Goal: Task Accomplishment & Management: Manage account settings

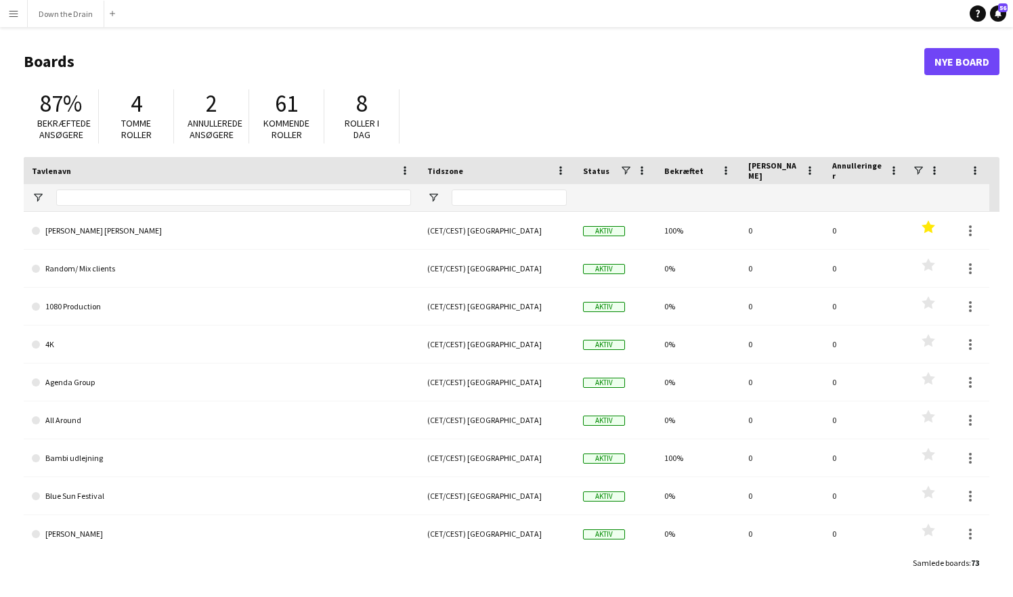
click at [15, 15] on app-icon "Menu" at bounding box center [13, 13] width 11 height 11
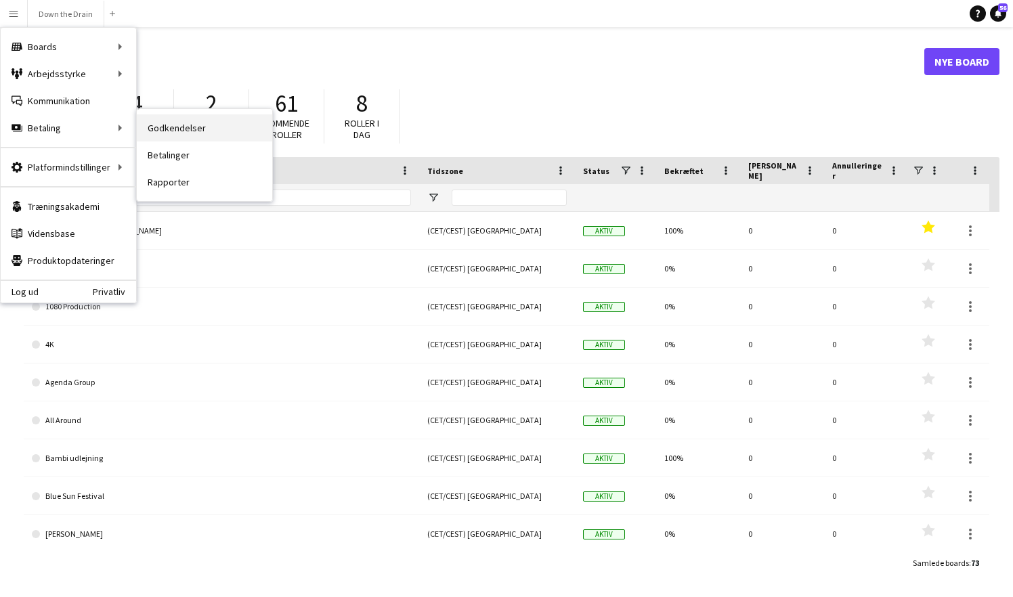
click at [181, 129] on link "Godkendelser" at bounding box center [204, 127] width 135 height 27
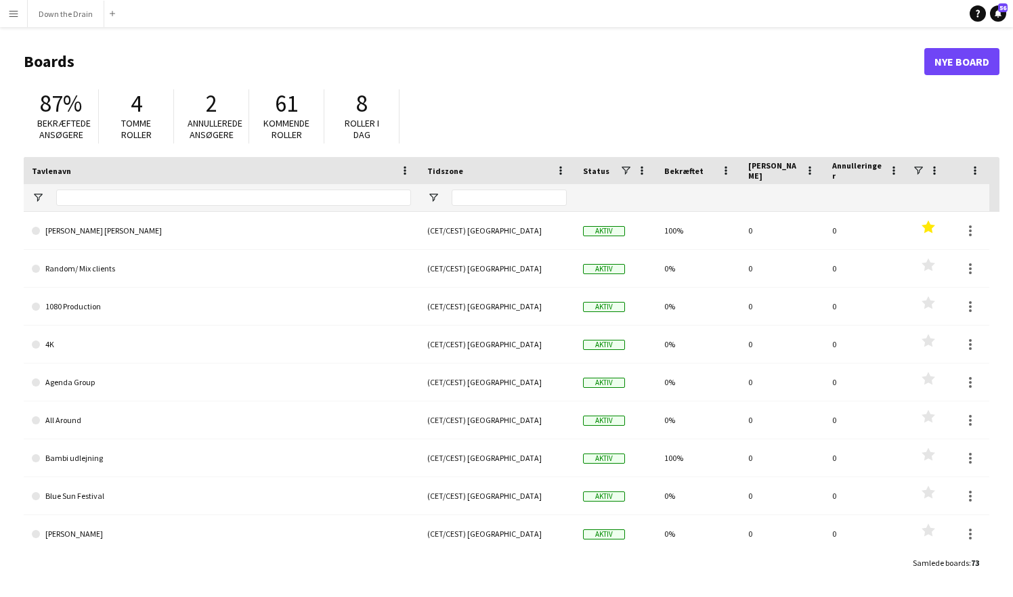
click at [14, 22] on button "Menu" at bounding box center [13, 13] width 27 height 27
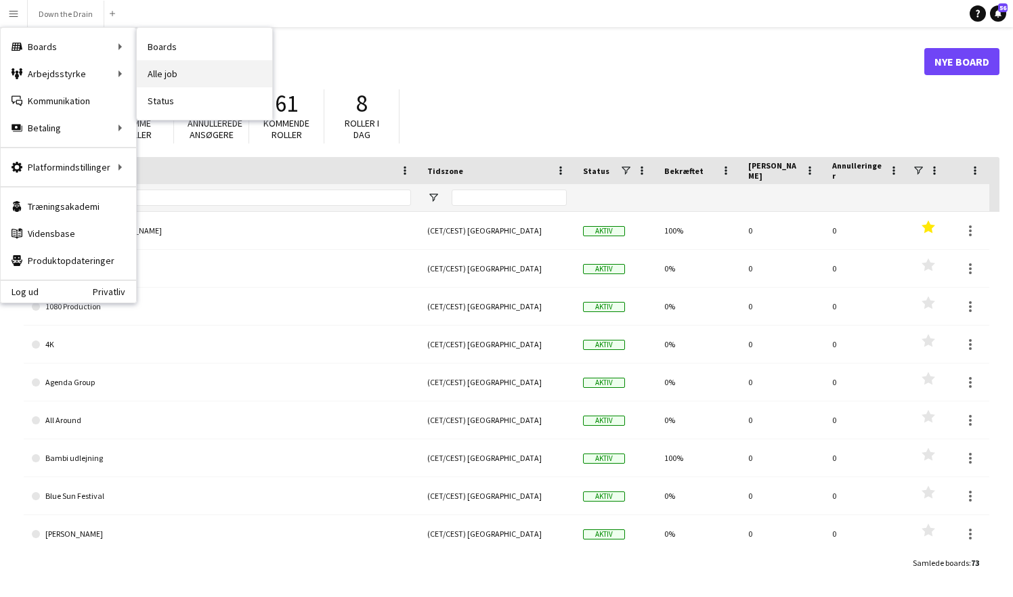
click at [177, 79] on link "Alle job" at bounding box center [204, 73] width 135 height 27
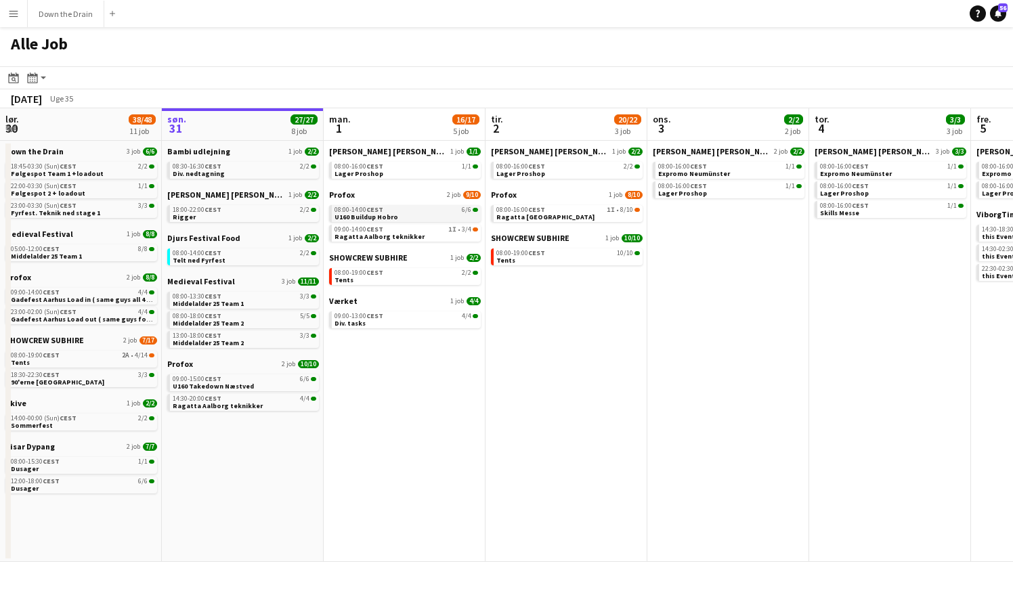
click at [428, 210] on div "08:00-14:00 CEST 6/6" at bounding box center [406, 209] width 144 height 7
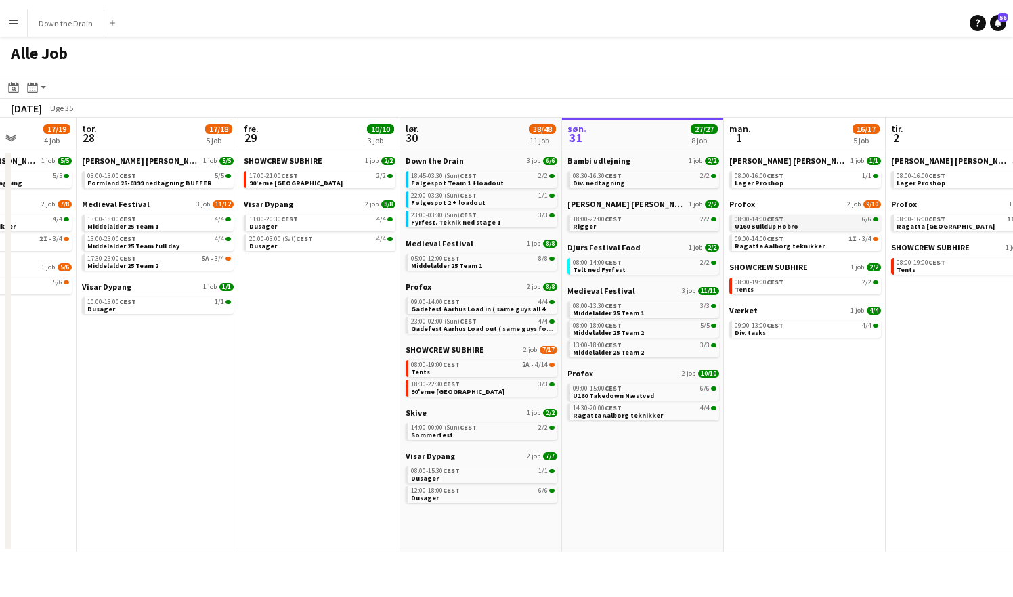
scroll to position [0, 385]
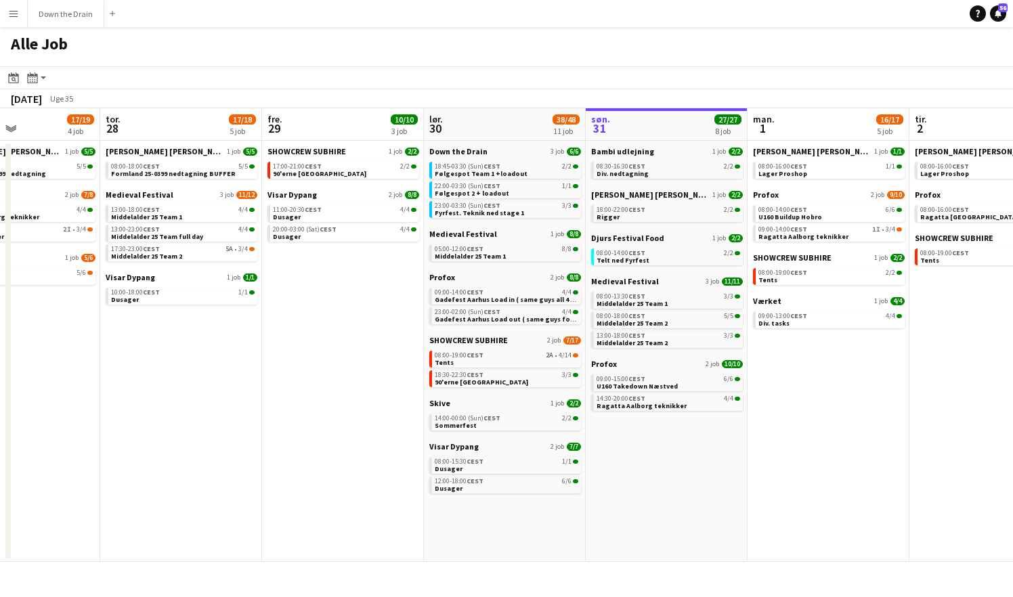
click at [16, 12] on app-icon "Menu" at bounding box center [13, 13] width 11 height 11
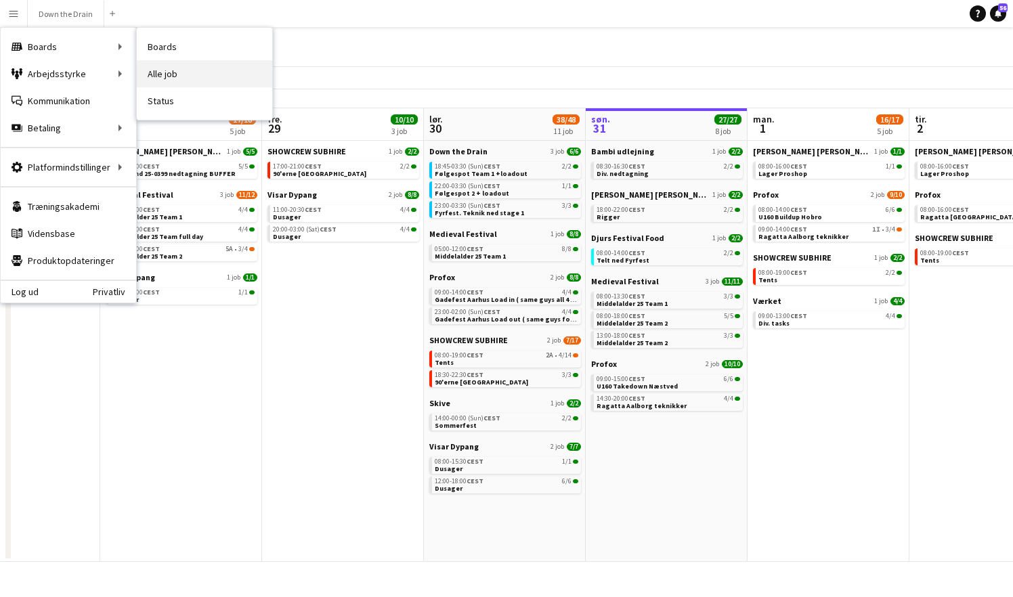
click at [187, 77] on link "Alle job" at bounding box center [204, 73] width 135 height 27
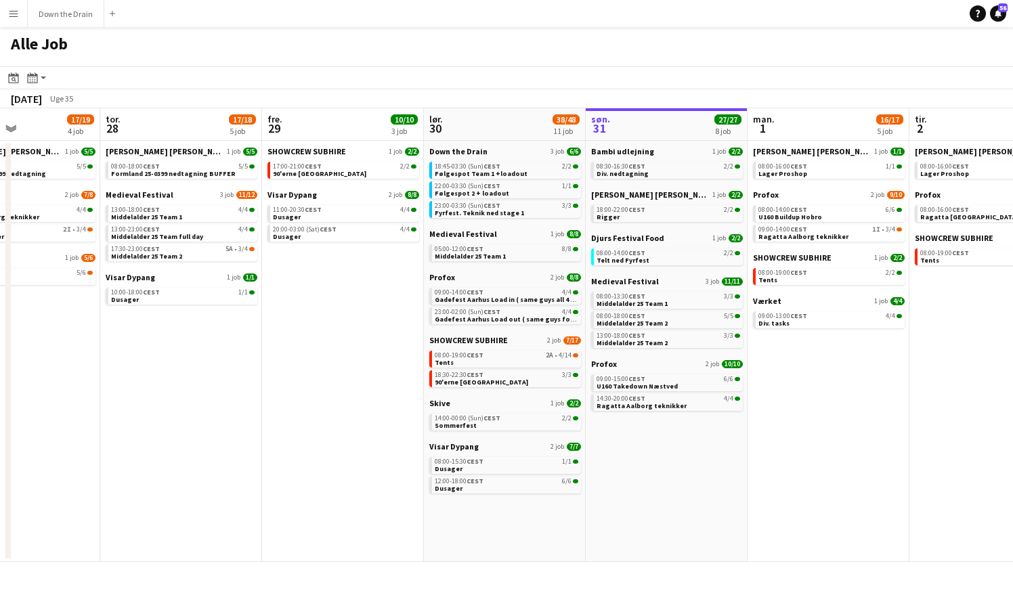
click at [13, 15] on app-icon "Menu" at bounding box center [13, 13] width 11 height 11
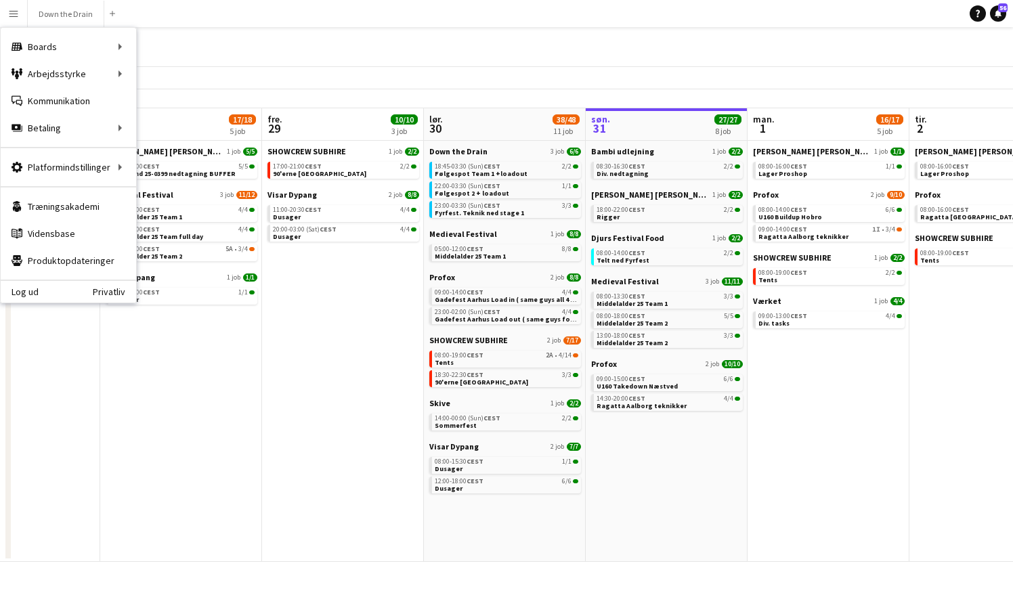
click at [351, 395] on app-date-cell "SHOWCREW SUBHIRE 1 job 2/2 17:00-21:00 CEST 2/2 90'erne Aalborg Visar Dypang 2 …" at bounding box center [343, 351] width 162 height 421
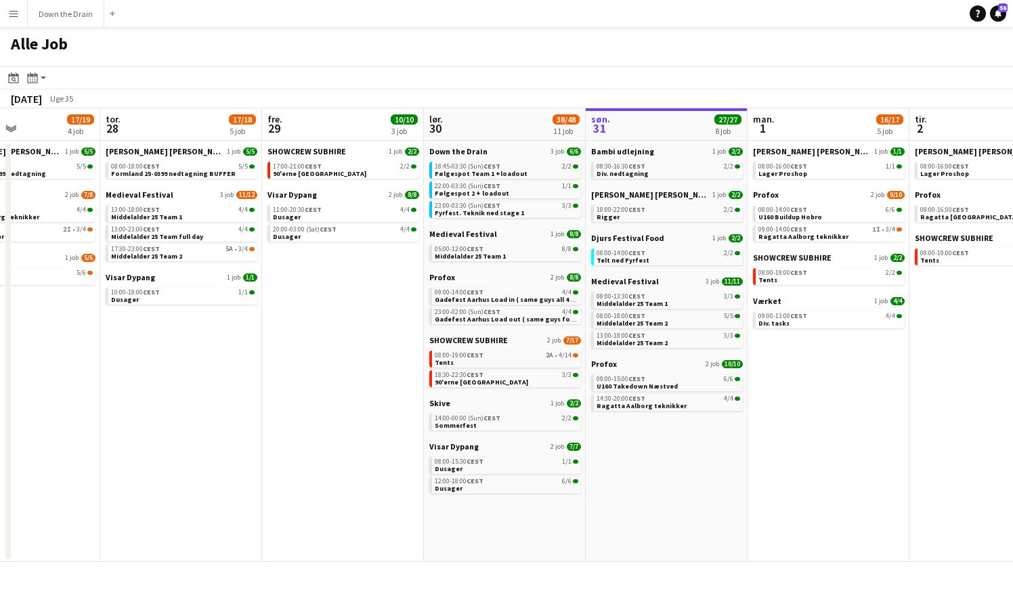
click at [13, 7] on button "Menu" at bounding box center [13, 13] width 27 height 27
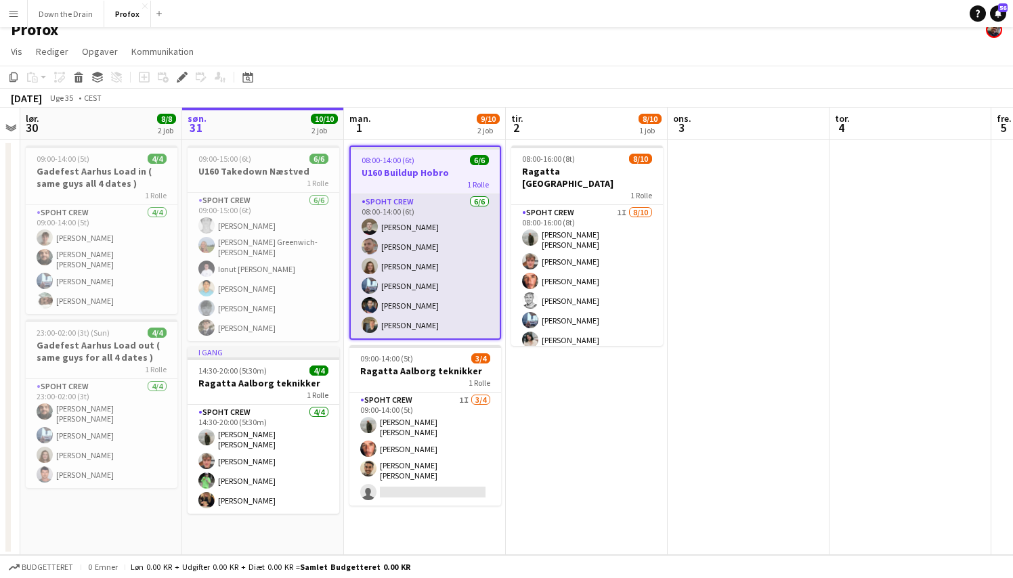
scroll to position [13, 0]
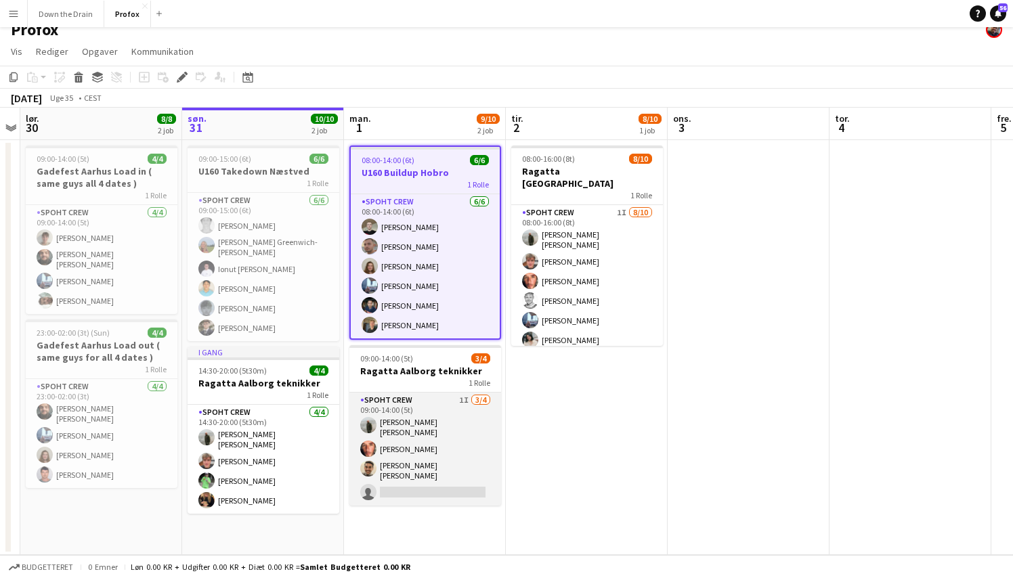
click at [406, 399] on app-card-role "Spoht Crew 1I [DATE] 09:00-14:00 (5t) [PERSON_NAME] [PERSON_NAME] [PERSON_NAME]…" at bounding box center [425, 449] width 152 height 113
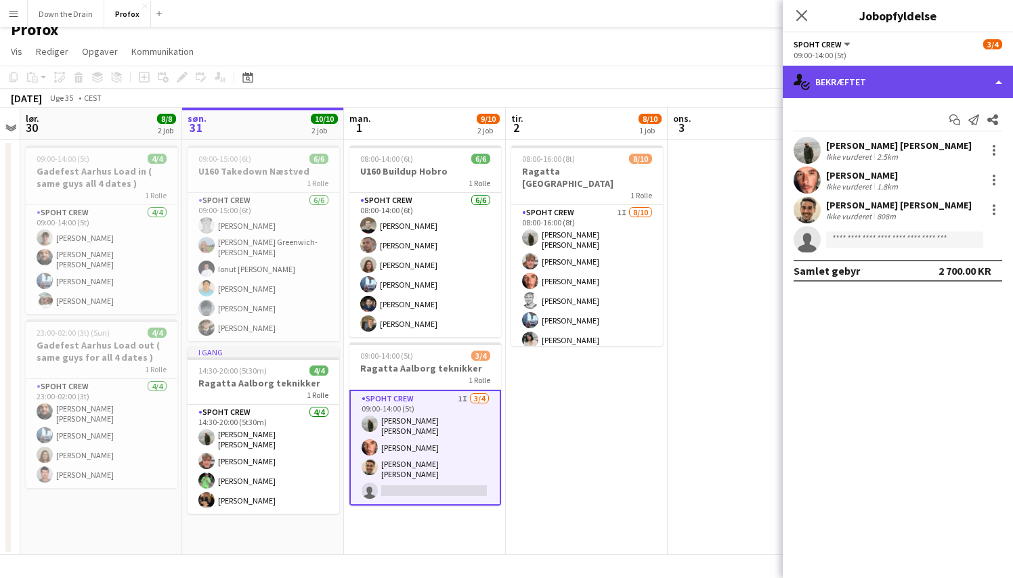
click at [980, 85] on div "single-neutral-actions-check-2 Bekræftet" at bounding box center [898, 82] width 230 height 32
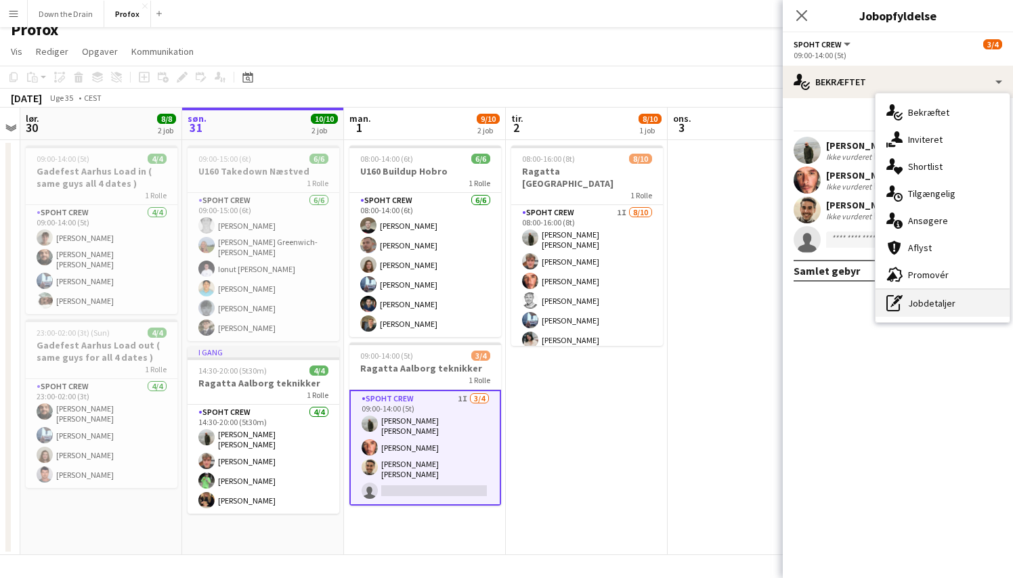
click at [963, 307] on div "pen-write Jobdetaljer" at bounding box center [942, 303] width 134 height 27
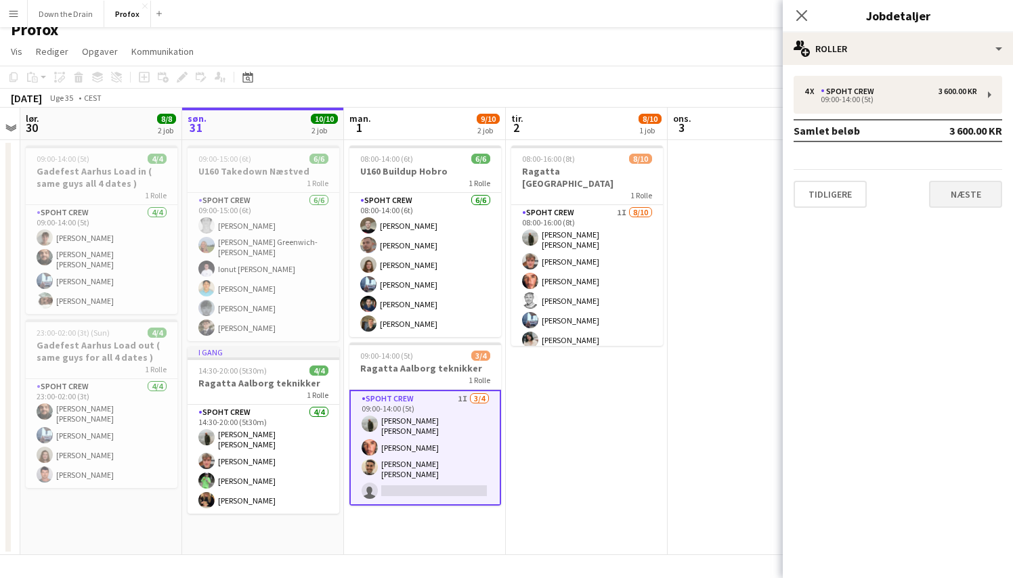
click at [968, 191] on button "Næste" at bounding box center [965, 194] width 73 height 27
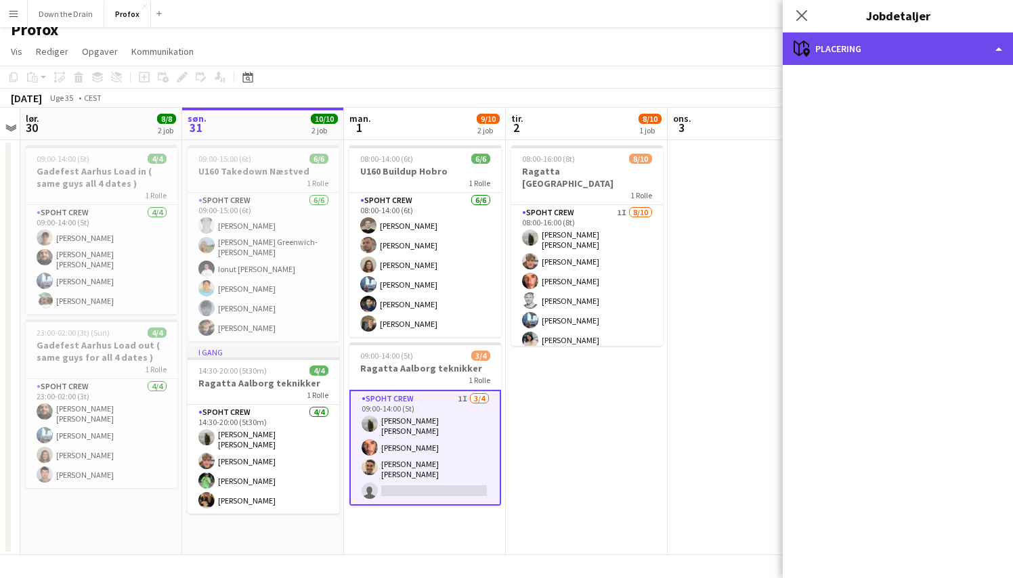
click at [997, 45] on div "maps-pin-1 Placering" at bounding box center [898, 48] width 230 height 32
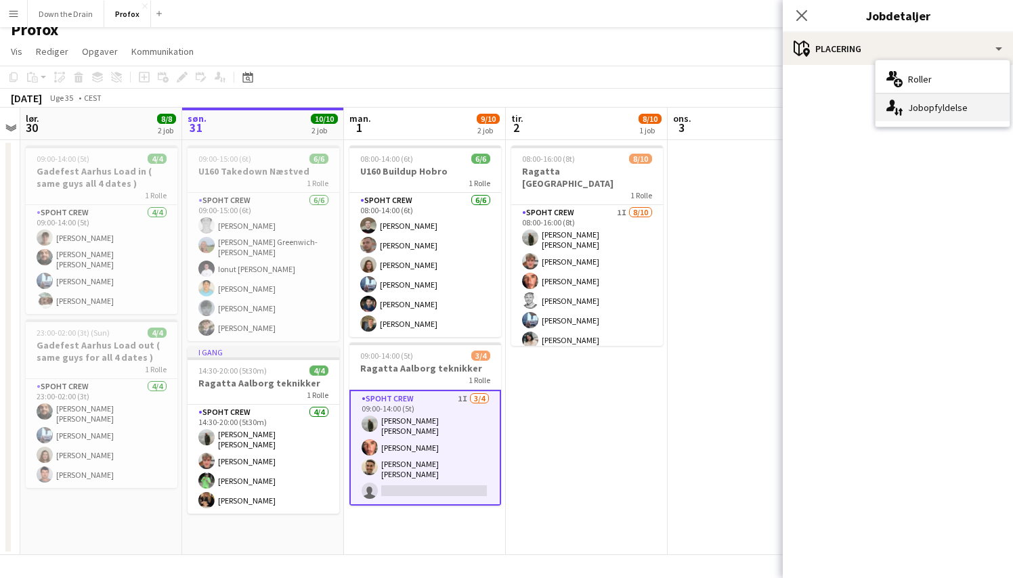
click at [956, 109] on div "single-neutral-actions-up-down Jobopfyldelse" at bounding box center [942, 107] width 134 height 27
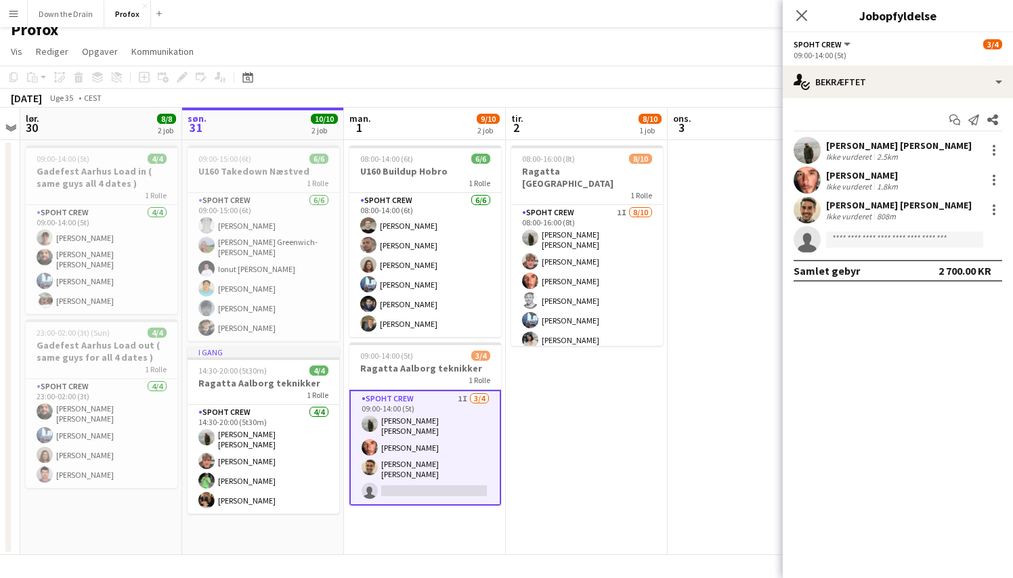
click at [14, 10] on app-icon "Menu" at bounding box center [13, 13] width 11 height 11
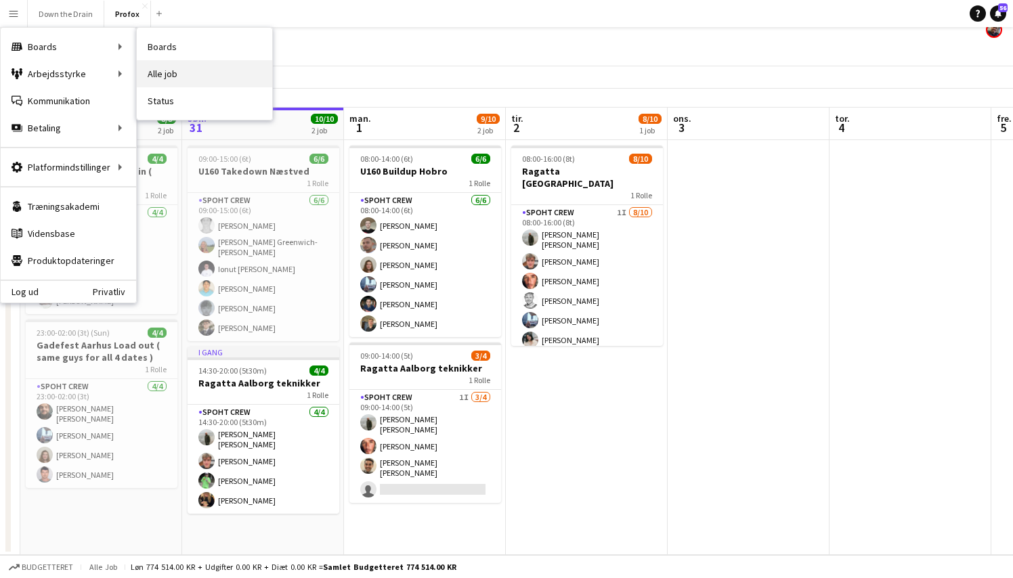
click at [170, 72] on link "Alle job" at bounding box center [204, 73] width 135 height 27
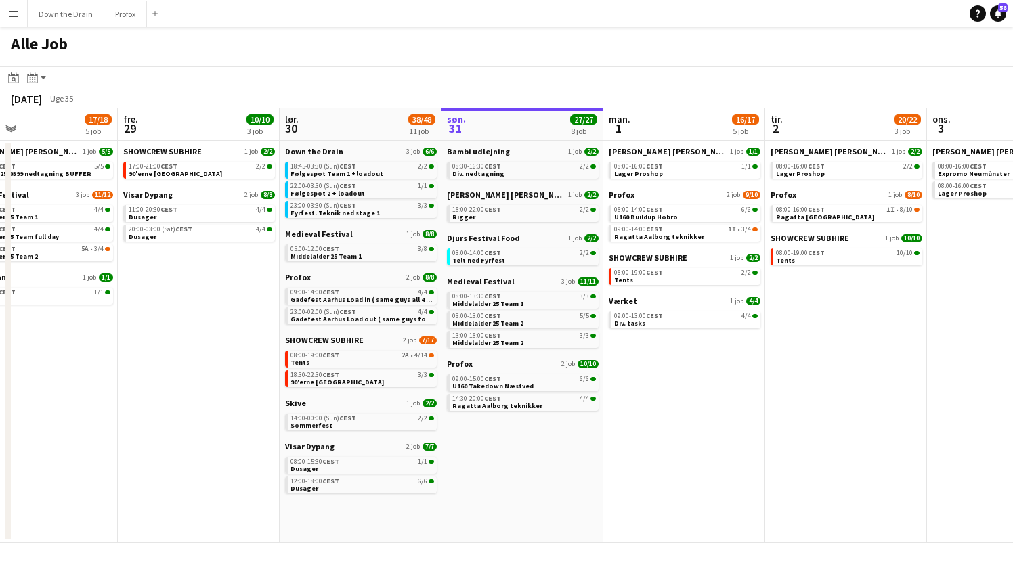
scroll to position [0, 366]
click at [525, 260] on link "08:00-14:00 CEST 2/2 [PERSON_NAME] Fyrfest" at bounding box center [526, 256] width 144 height 16
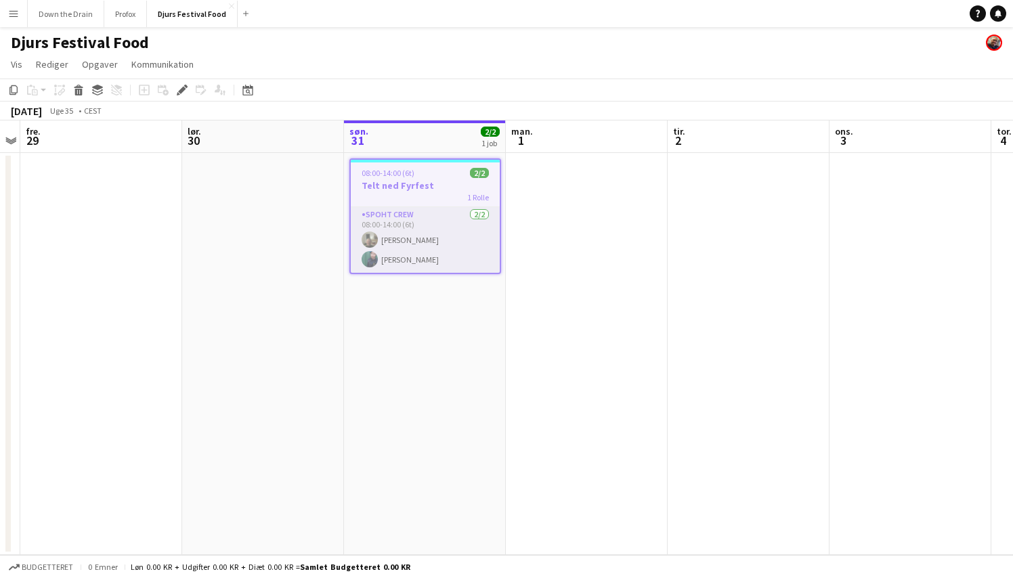
click at [400, 242] on app-card-role "Spoht Crew [DATE] 08:00-14:00 (6t) [PERSON_NAME] [PERSON_NAME]" at bounding box center [425, 240] width 149 height 66
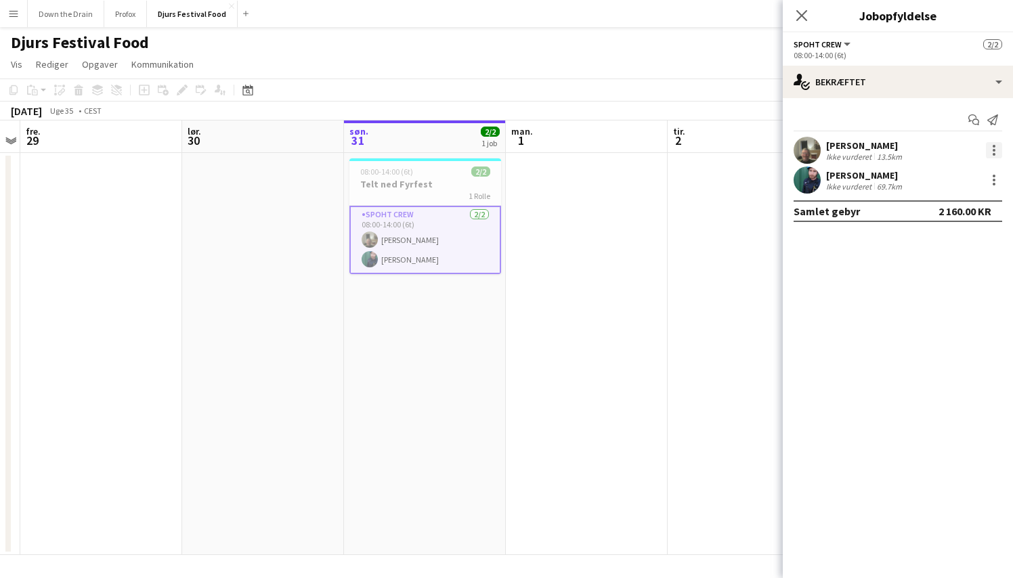
click at [995, 148] on div at bounding box center [994, 150] width 16 height 16
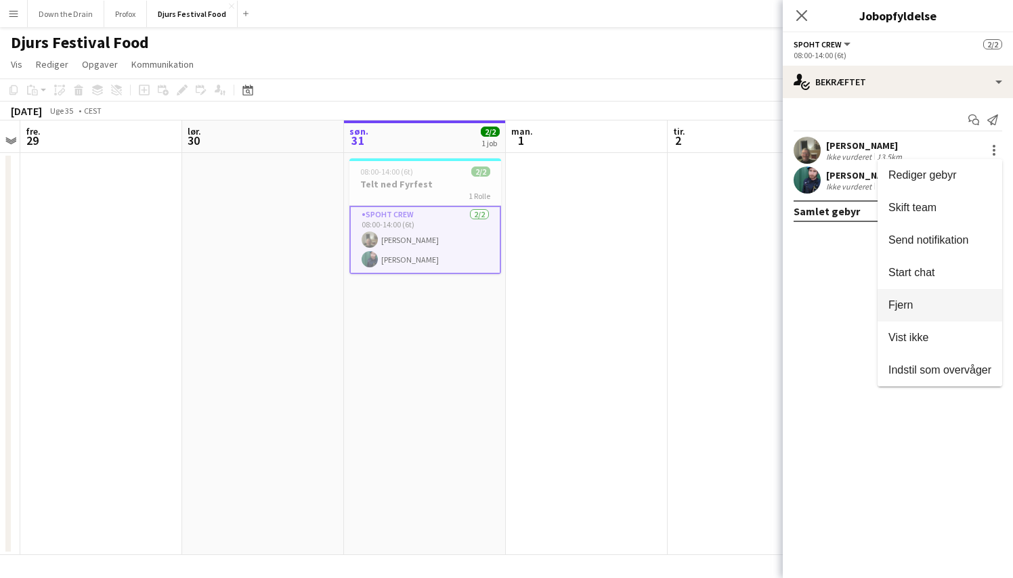
click at [926, 310] on span "Fjern" at bounding box center [939, 305] width 103 height 12
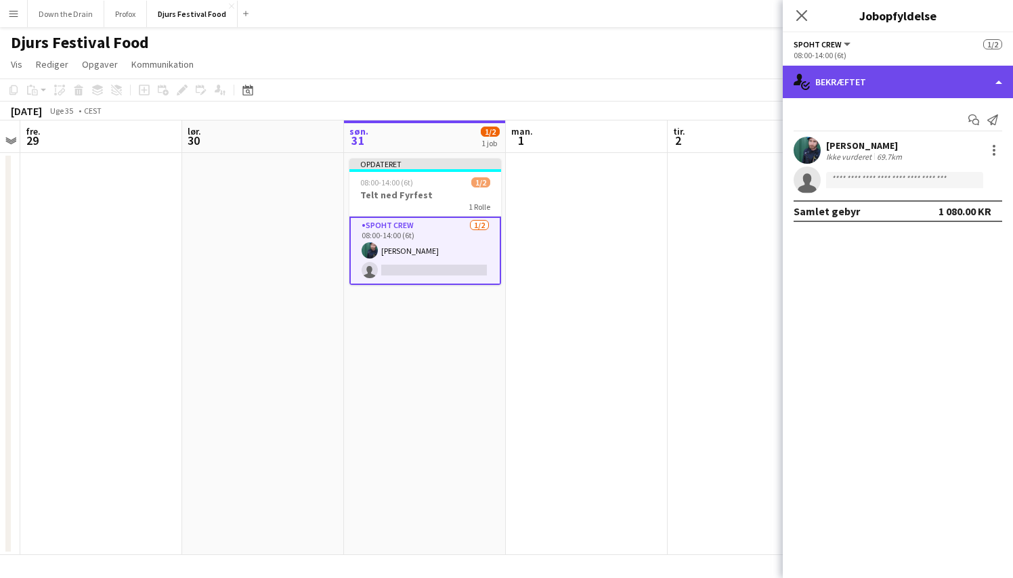
click at [976, 85] on div "single-neutral-actions-check-2 Bekræftet" at bounding box center [898, 82] width 230 height 32
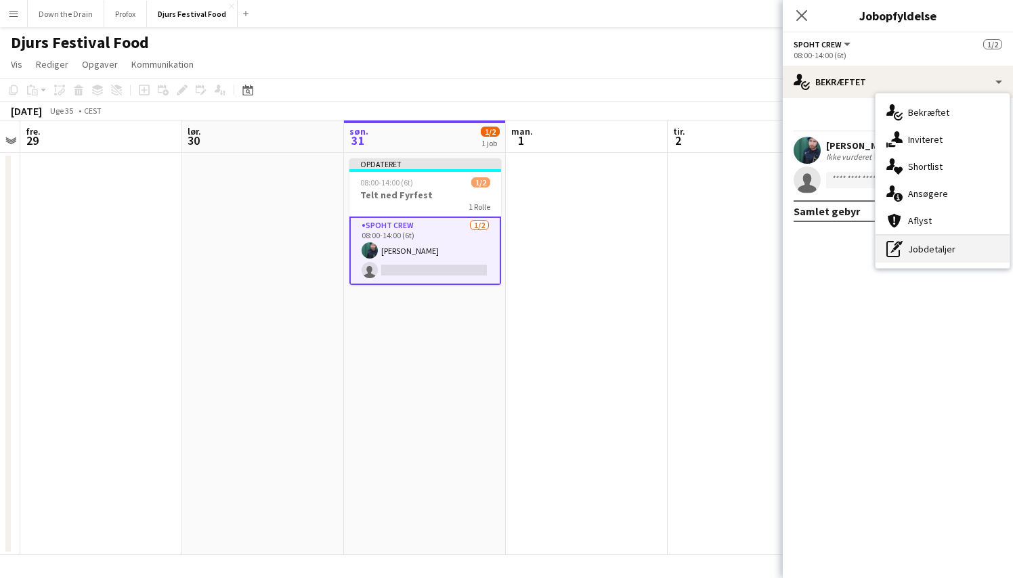
click at [930, 253] on div "pen-write Jobdetaljer" at bounding box center [942, 249] width 134 height 27
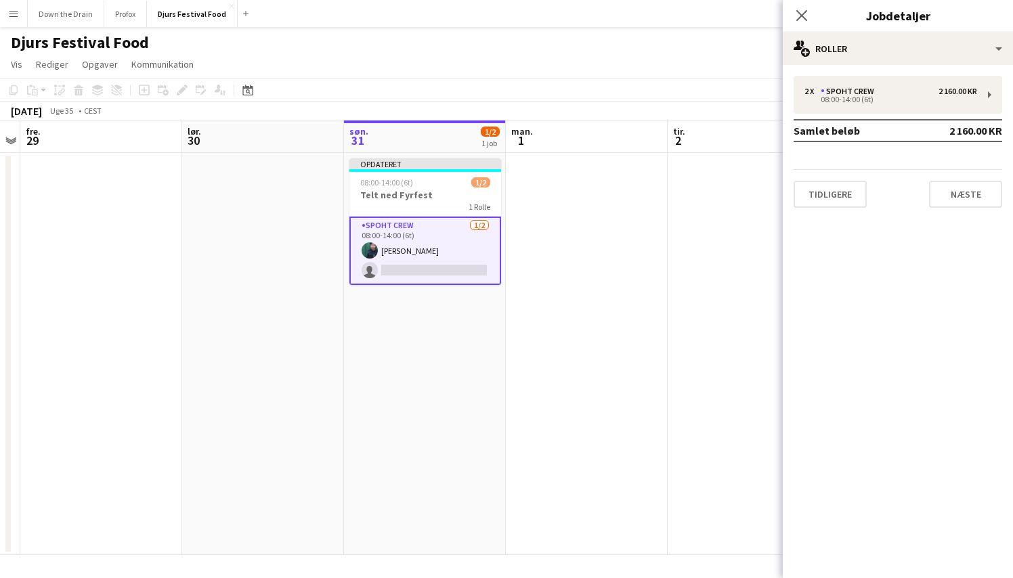
click at [688, 232] on app-date-cell at bounding box center [748, 354] width 162 height 402
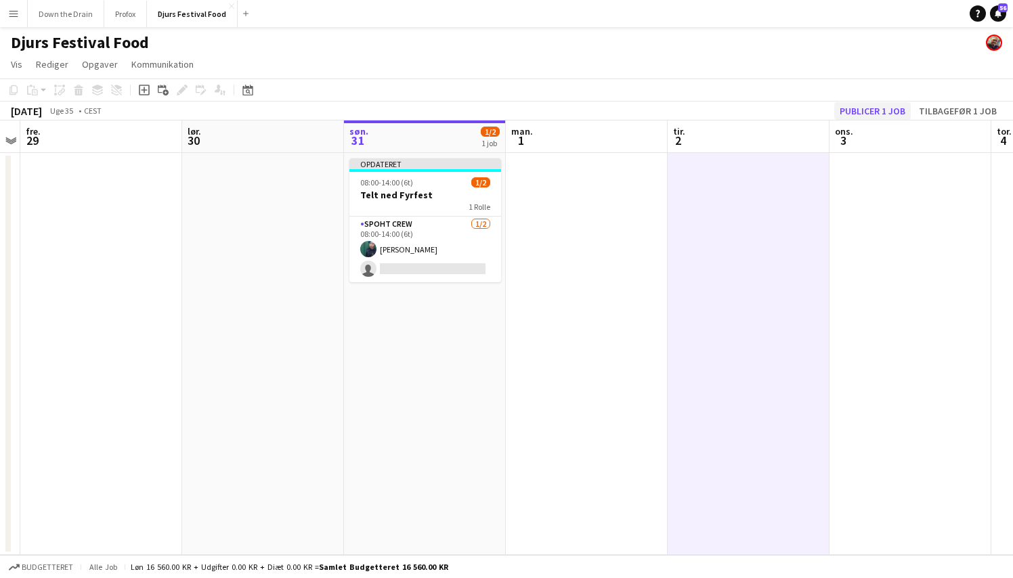
click at [859, 116] on button "Publicer 1 job" at bounding box center [872, 111] width 76 height 18
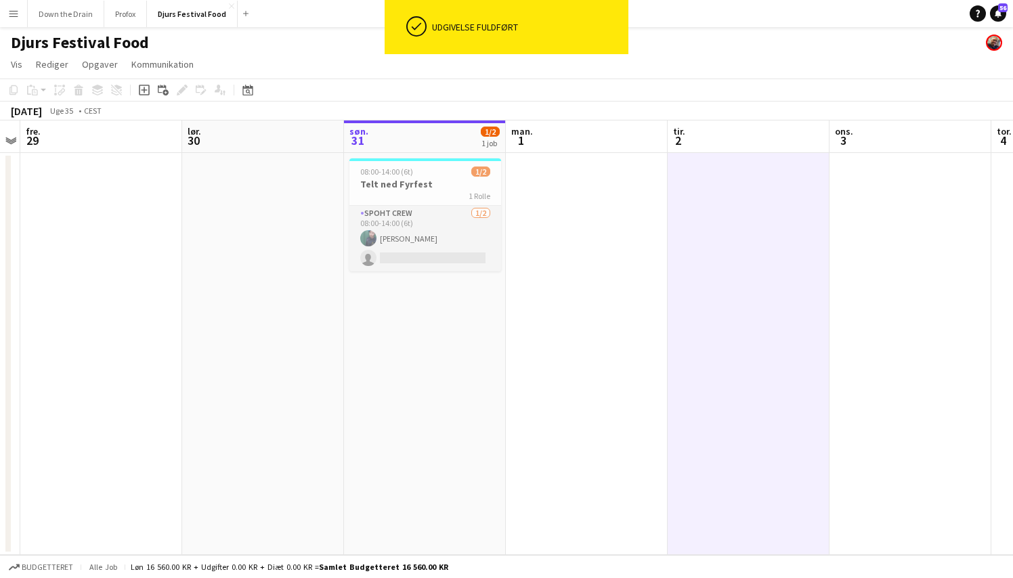
click at [445, 265] on app-card-role "Spoht Crew 1/2 08:00-14:00 (6t) Lasse Borup single-neutral-actions" at bounding box center [425, 239] width 152 height 66
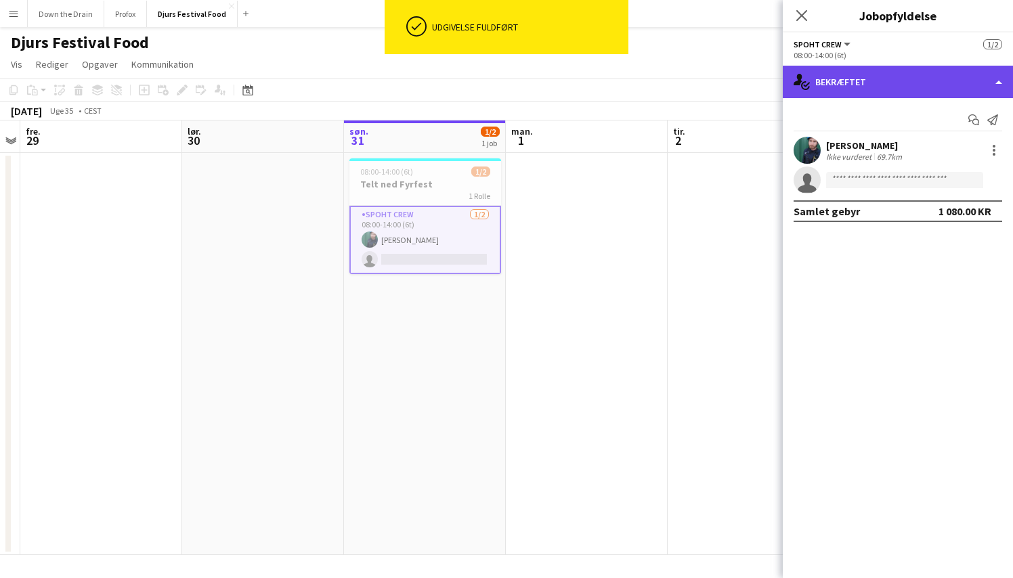
click at [996, 76] on div "single-neutral-actions-check-2 Bekræftet" at bounding box center [898, 82] width 230 height 32
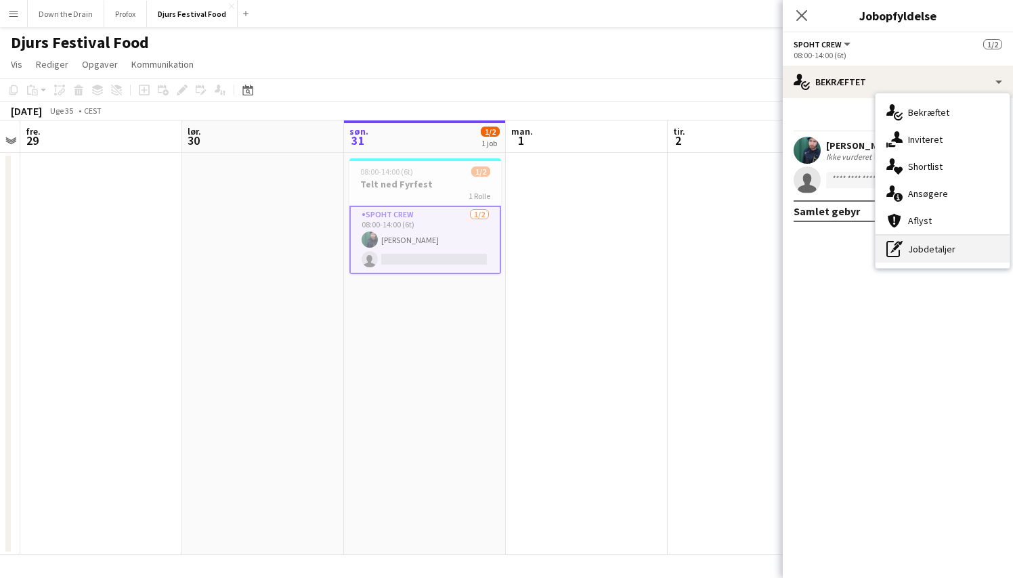
click at [923, 252] on div "pen-write Jobdetaljer" at bounding box center [942, 249] width 134 height 27
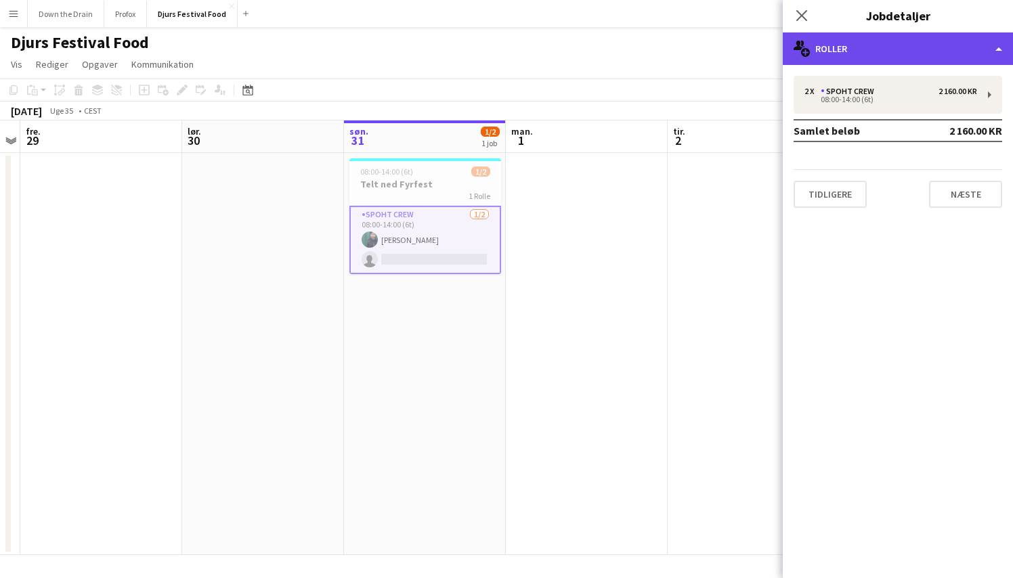
click at [986, 51] on div "multiple-users-add Roller" at bounding box center [898, 48] width 230 height 32
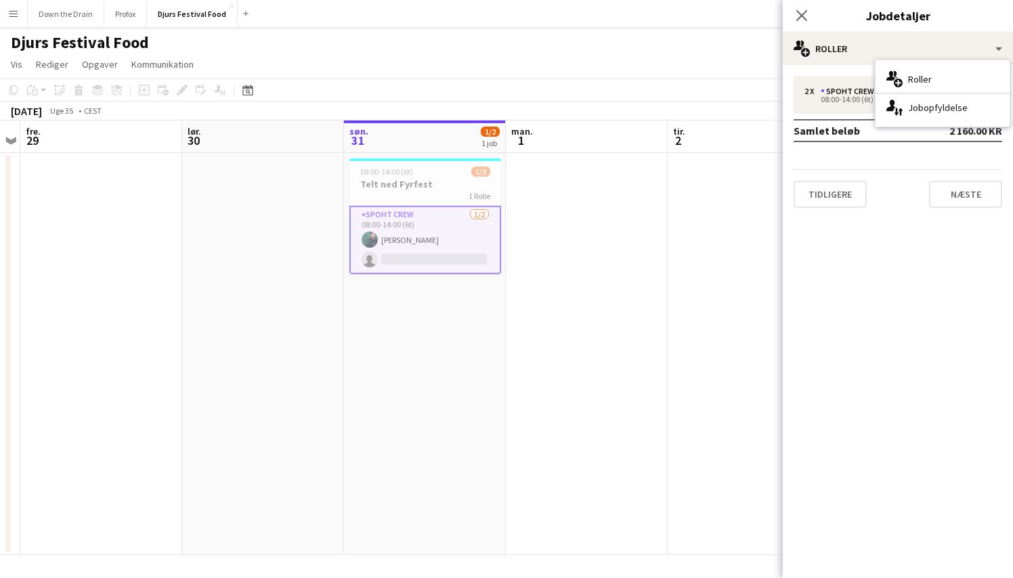
click at [881, 262] on mat-expansion-panel "pencil3 Generelle detaljer 2 x Spoht Crew 2 160.00 KR 08:00-14:00 (6t) Samlet b…" at bounding box center [898, 321] width 230 height 513
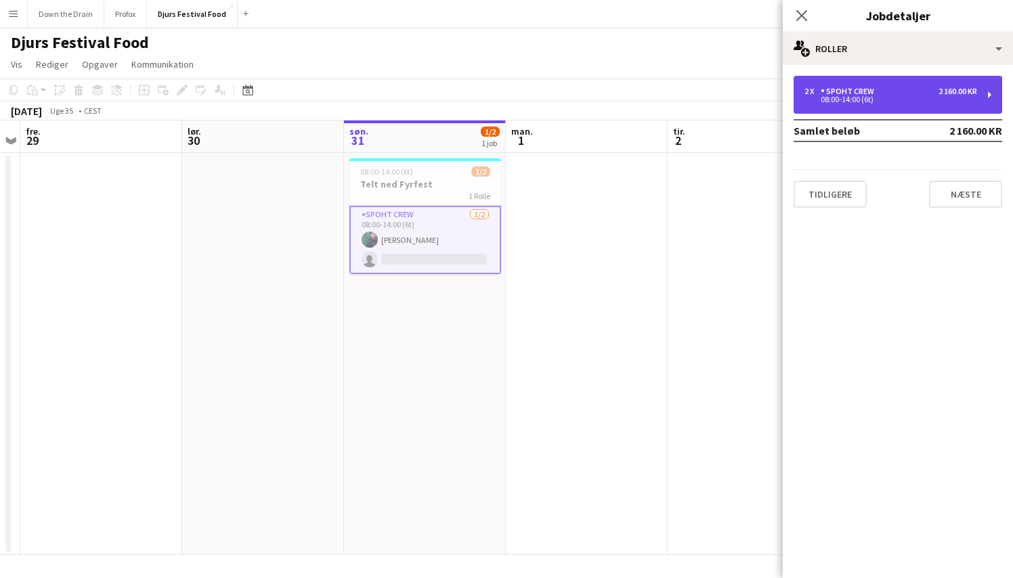
click at [966, 102] on div "08:00-14:00 (6t)" at bounding box center [890, 99] width 173 height 7
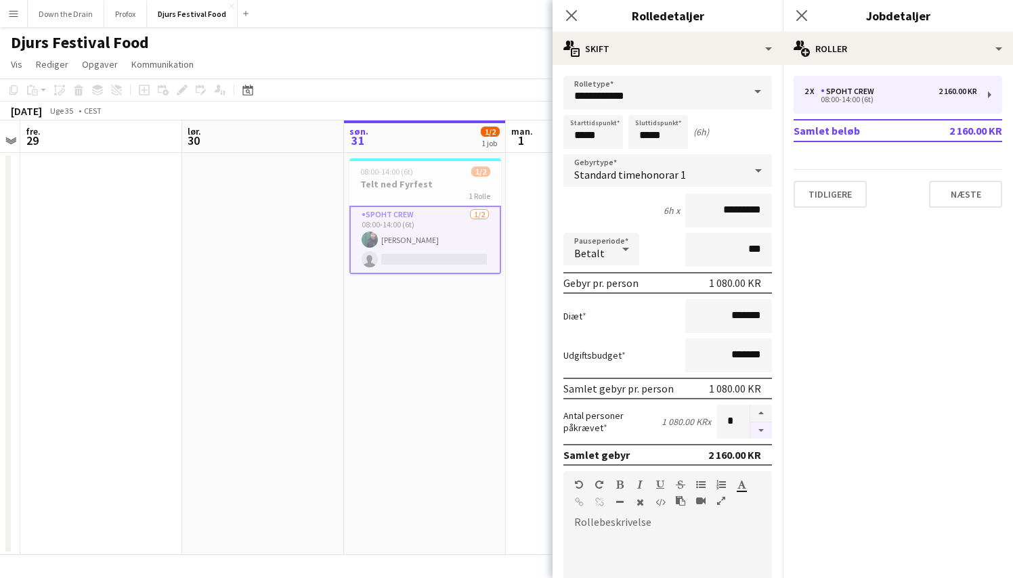
click at [762, 433] on button "button" at bounding box center [761, 430] width 22 height 17
type input "*"
click at [973, 193] on button "Næste" at bounding box center [965, 194] width 73 height 27
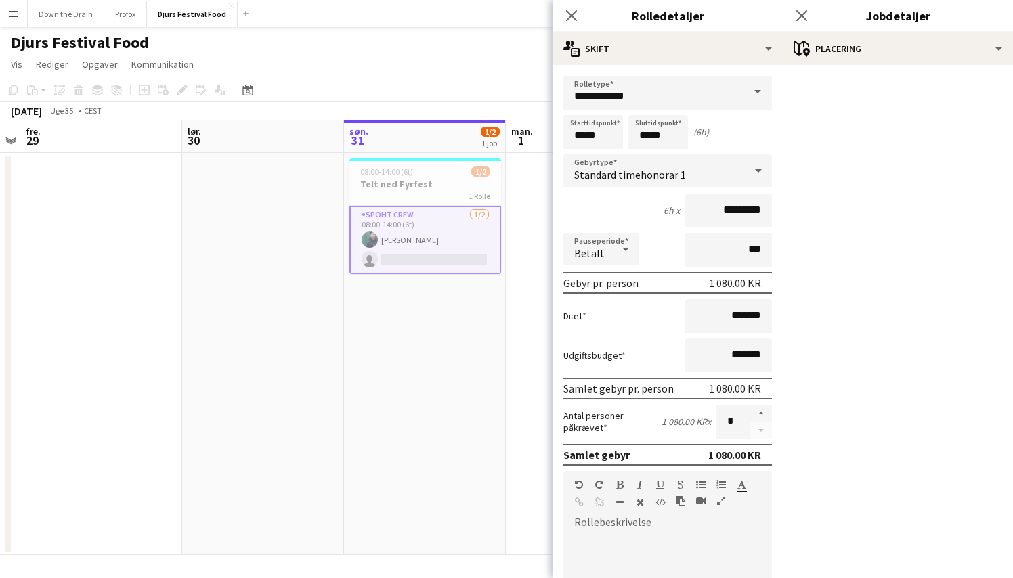
click at [525, 338] on app-date-cell at bounding box center [587, 354] width 162 height 402
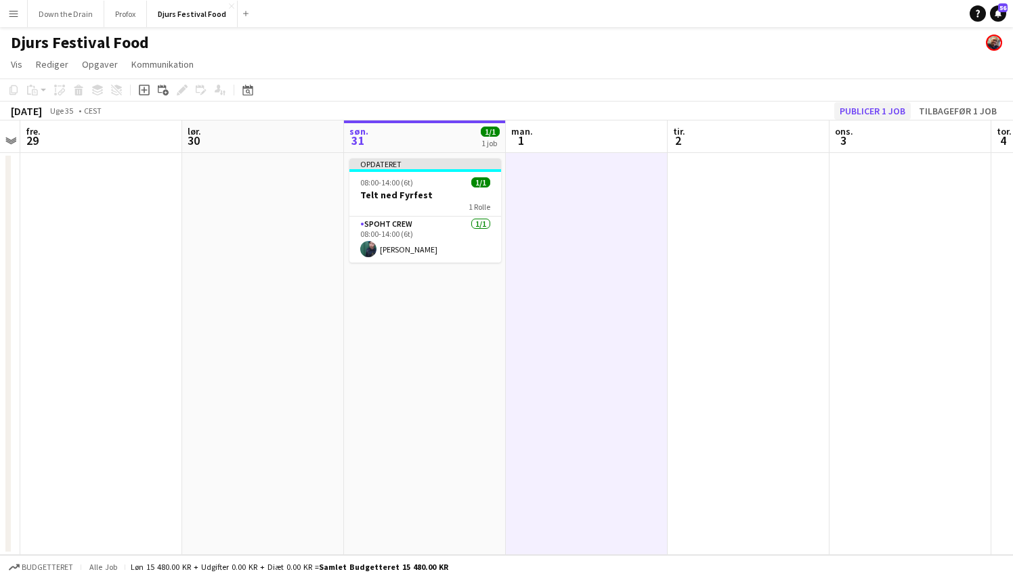
click at [858, 106] on button "Publicer 1 job" at bounding box center [872, 111] width 76 height 18
